Goal: Information Seeking & Learning: Learn about a topic

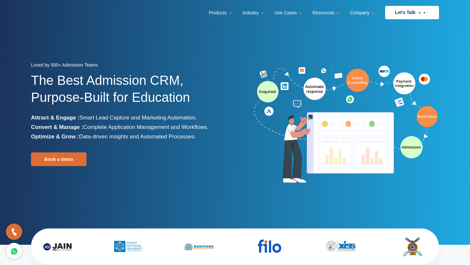
click at [200, 103] on h1 "The Best Admission CRM, Purpose-Built for Education" at bounding box center [130, 92] width 199 height 41
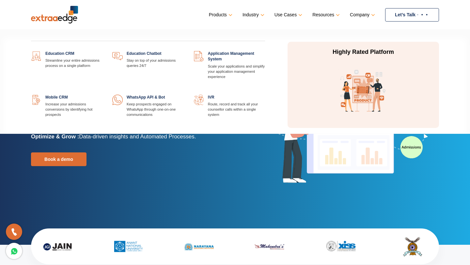
click at [102, 51] on link at bounding box center [102, 51] width 0 height 0
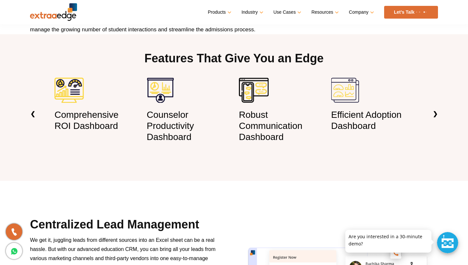
scroll to position [462, 0]
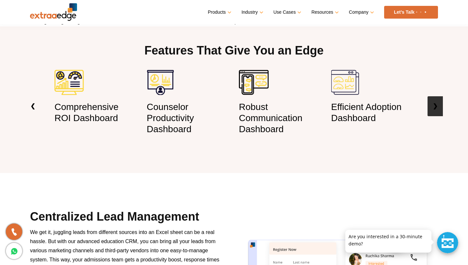
click at [437, 100] on link "❯" at bounding box center [435, 106] width 15 height 20
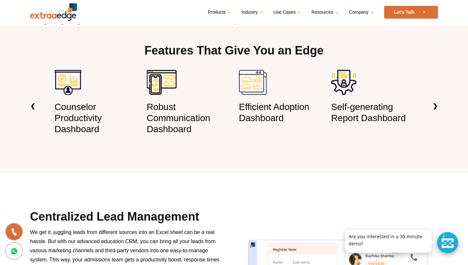
click at [444, 107] on section "Features That Give You an Edge Comprehensive ROI Dashboard Counselor Productivi…" at bounding box center [234, 99] width 468 height 147
click at [439, 107] on link "❯" at bounding box center [435, 106] width 15 height 20
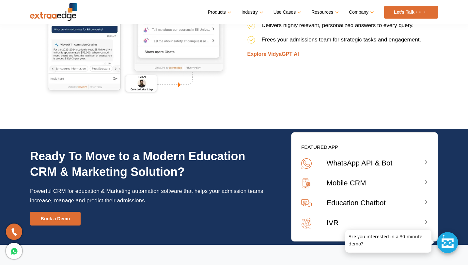
scroll to position [2318, 0]
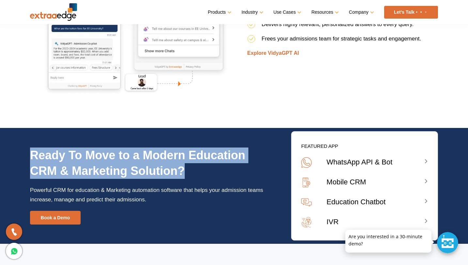
drag, startPoint x: 32, startPoint y: 156, endPoint x: 188, endPoint y: 174, distance: 157.7
click at [188, 174] on h2 "Ready To Move to a Modern Education CRM & Marketing Solution?" at bounding box center [148, 163] width 237 height 31
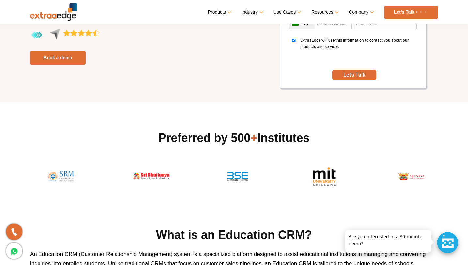
scroll to position [119, 0]
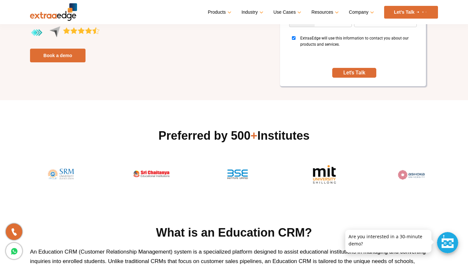
click at [439, 246] on div at bounding box center [447, 242] width 21 height 21
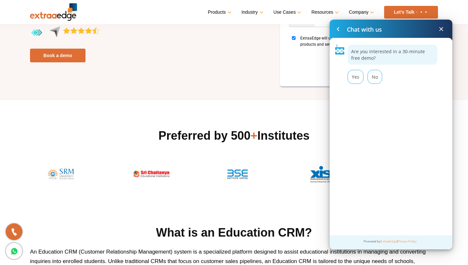
click at [441, 30] on span at bounding box center [441, 29] width 8 height 8
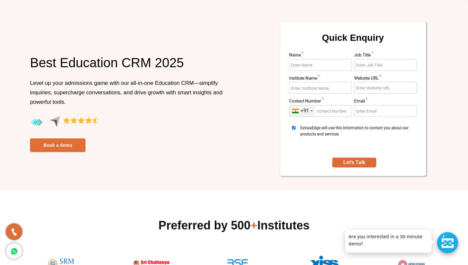
scroll to position [0, 0]
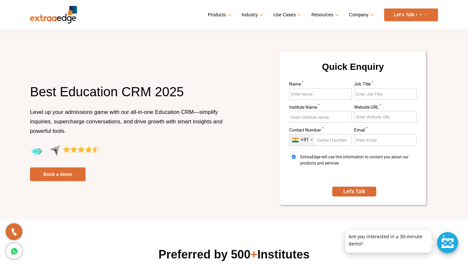
click at [316, 98] on input "Name *" at bounding box center [320, 94] width 63 height 12
click at [327, 122] on input "Institute Name *" at bounding box center [320, 117] width 63 height 12
click at [361, 94] on input "Job Title *" at bounding box center [385, 94] width 63 height 12
click at [363, 120] on input "Website URL *" at bounding box center [385, 117] width 63 height 12
click at [364, 140] on input "Email *" at bounding box center [385, 140] width 63 height 12
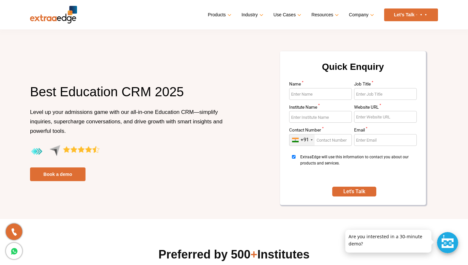
click at [332, 142] on input "Contact Number *" at bounding box center [320, 140] width 63 height 12
click at [325, 96] on input "Name *" at bounding box center [320, 94] width 63 height 12
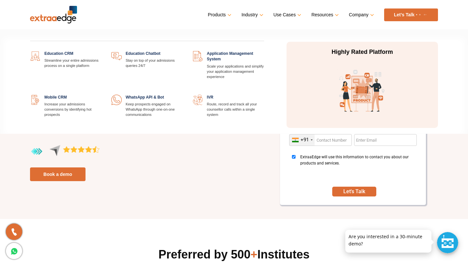
click at [102, 51] on link at bounding box center [102, 51] width 0 height 0
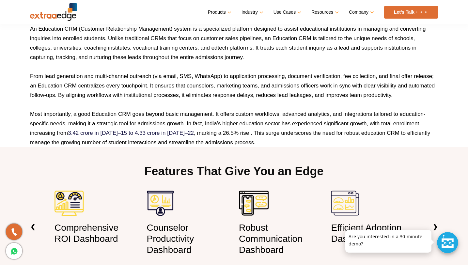
scroll to position [344, 0]
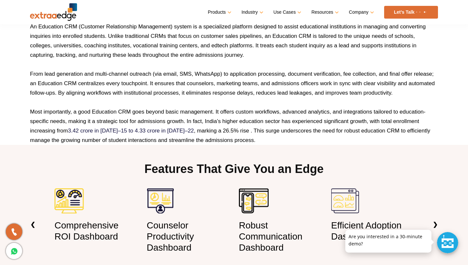
click at [216, 91] on p "From lead generation and multi-channel outreach (via email, SMS, WhatsApp) to a…" at bounding box center [234, 83] width 408 height 28
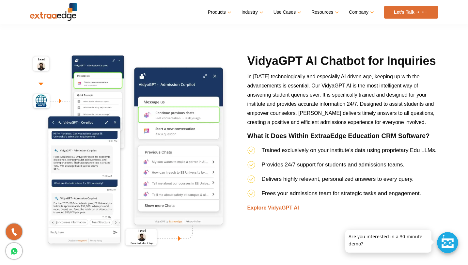
scroll to position [2152, 0]
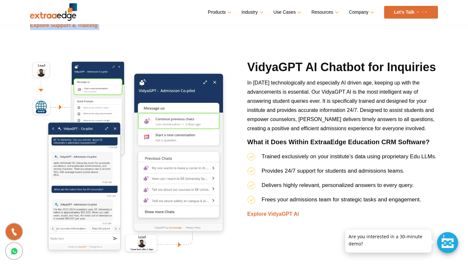
drag, startPoint x: 397, startPoint y: 3, endPoint x: 399, endPoint y: -5, distance: 7.8
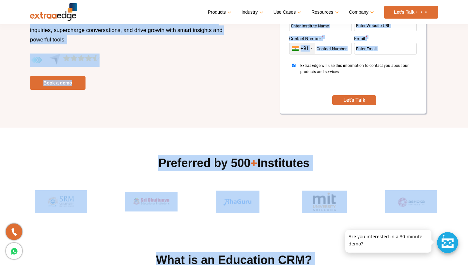
scroll to position [90, 0]
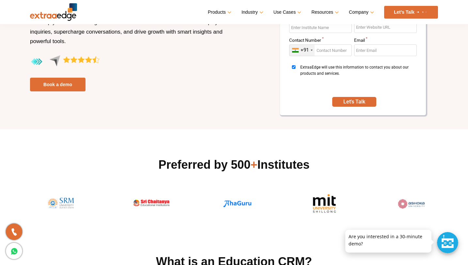
click at [257, 78] on div "Quick Enquiry Name * Job Title * Institute Name * Website URL * Contact Number …" at bounding box center [338, 43] width 209 height 164
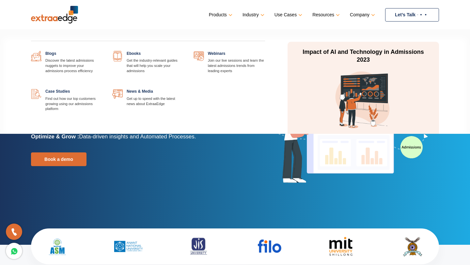
click at [329, 16] on link "Resources" at bounding box center [325, 14] width 26 height 9
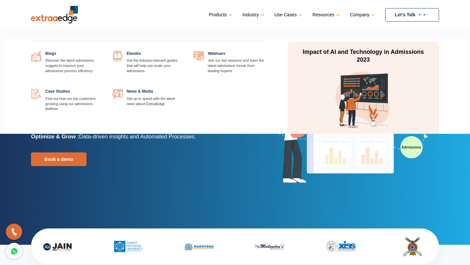
click at [265, 51] on link at bounding box center [265, 51] width 0 height 0
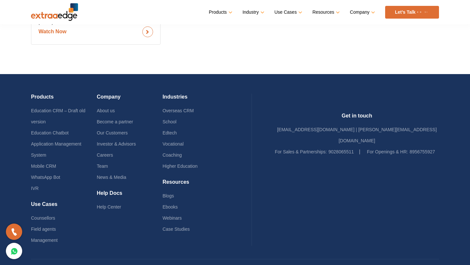
scroll to position [1016, 0]
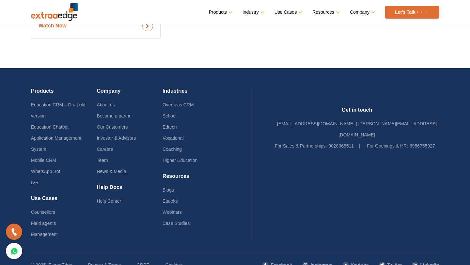
click at [17, 254] on icon at bounding box center [14, 250] width 8 height 9
